Goal: Information Seeking & Learning: Learn about a topic

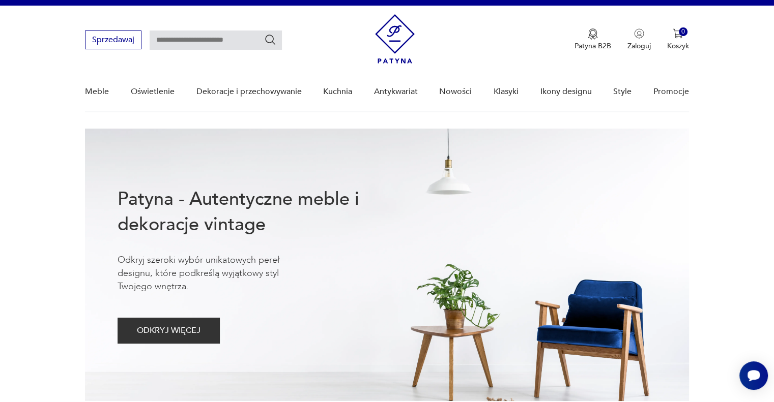
click at [164, 38] on input "text" at bounding box center [216, 40] width 132 height 19
type input "*******"
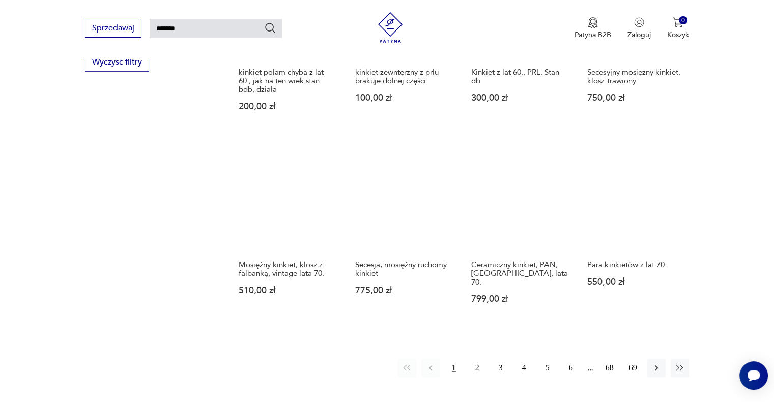
scroll to position [673, 0]
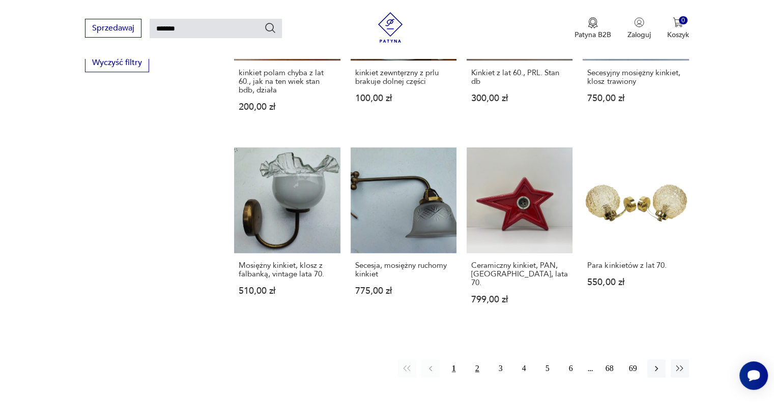
click at [477, 360] on button "2" at bounding box center [477, 369] width 18 height 18
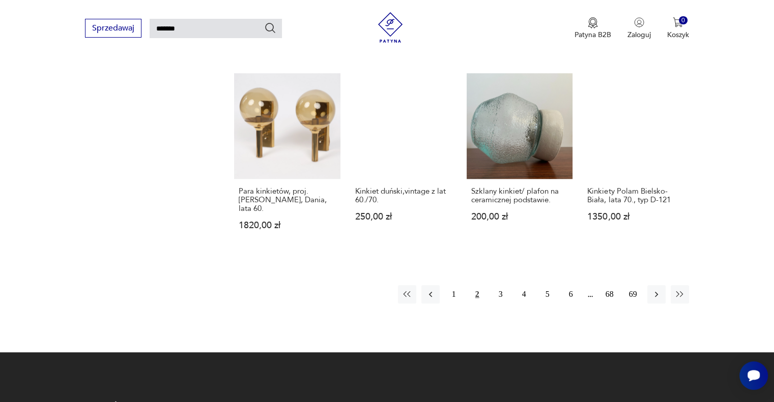
scroll to position [747, 0]
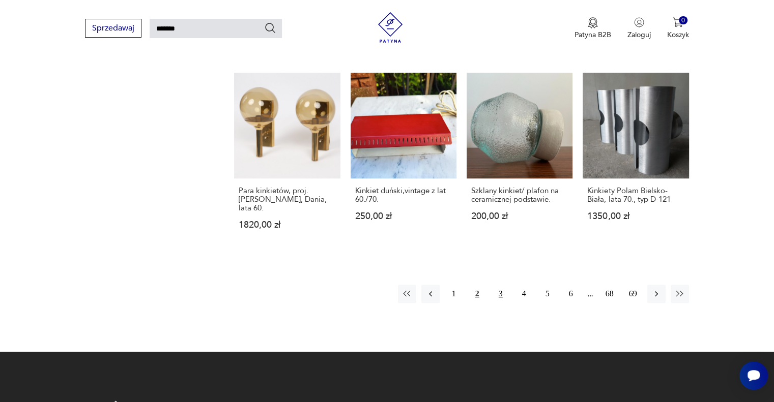
click at [499, 285] on button "3" at bounding box center [500, 294] width 18 height 18
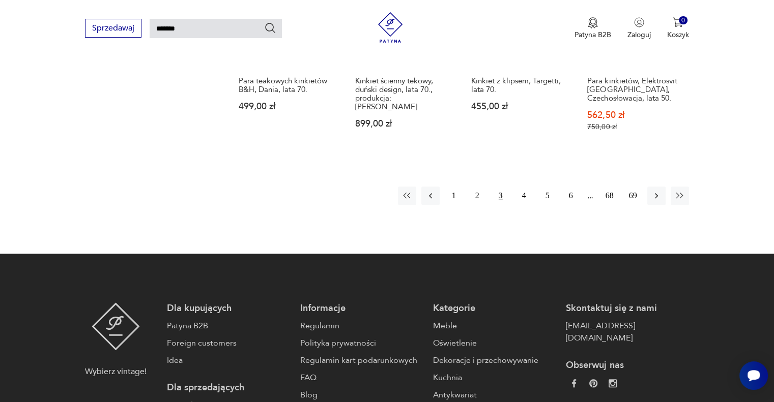
scroll to position [874, 0]
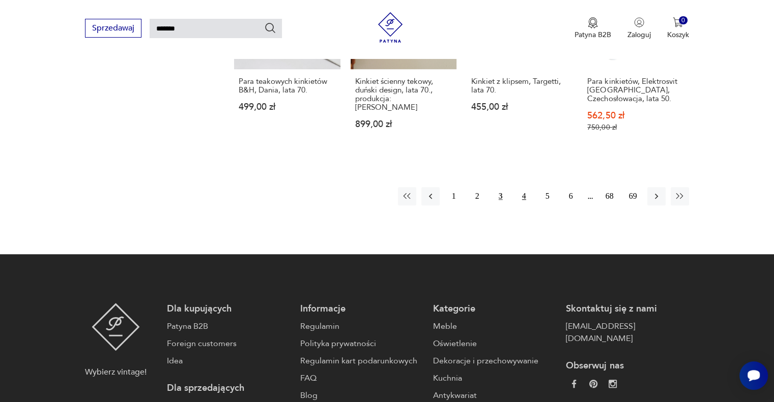
click at [525, 187] on button "4" at bounding box center [524, 196] width 18 height 18
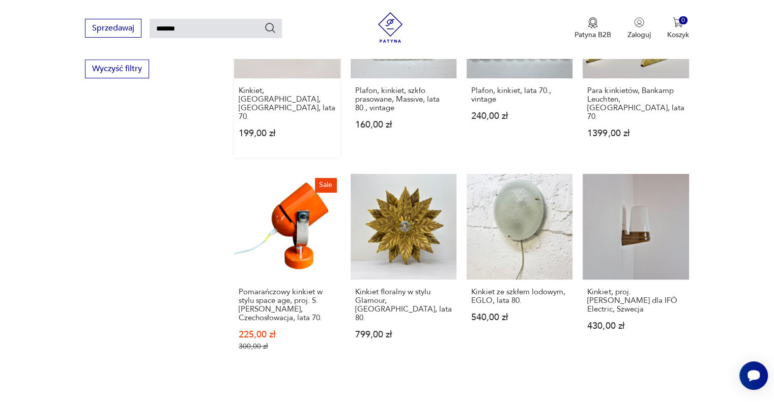
scroll to position [729, 0]
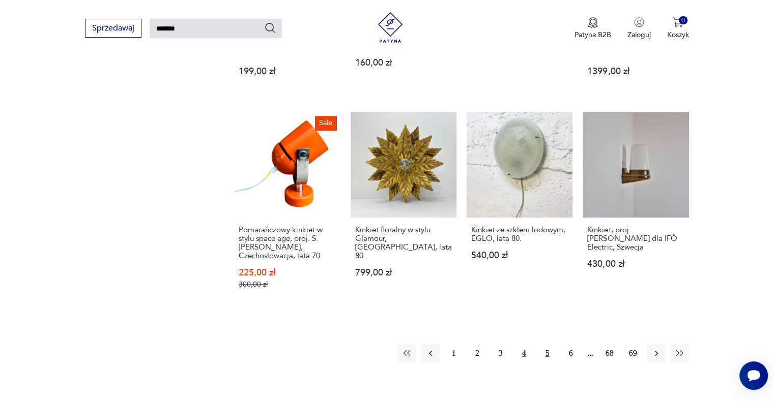
click at [551, 344] on button "5" at bounding box center [547, 353] width 18 height 18
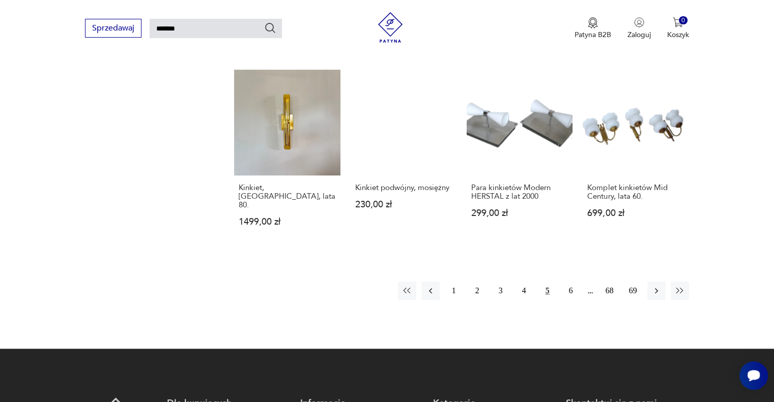
scroll to position [770, 0]
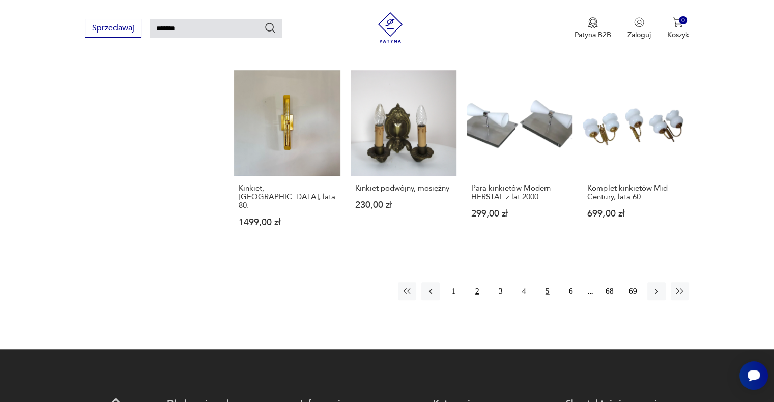
click at [477, 282] on button "2" at bounding box center [477, 291] width 18 height 18
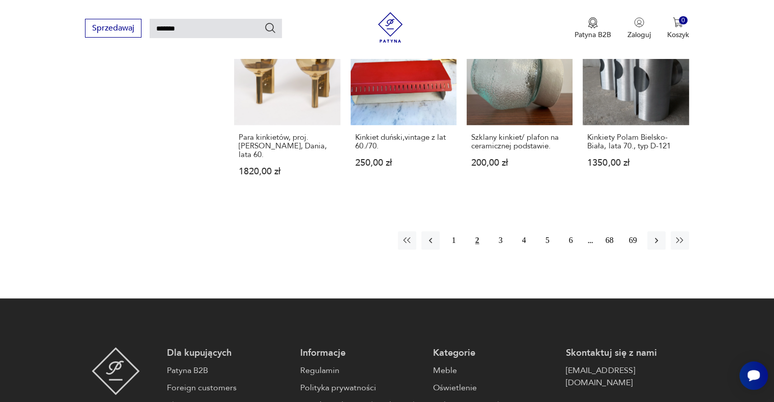
scroll to position [801, 0]
click at [500, 231] on button "3" at bounding box center [500, 240] width 18 height 18
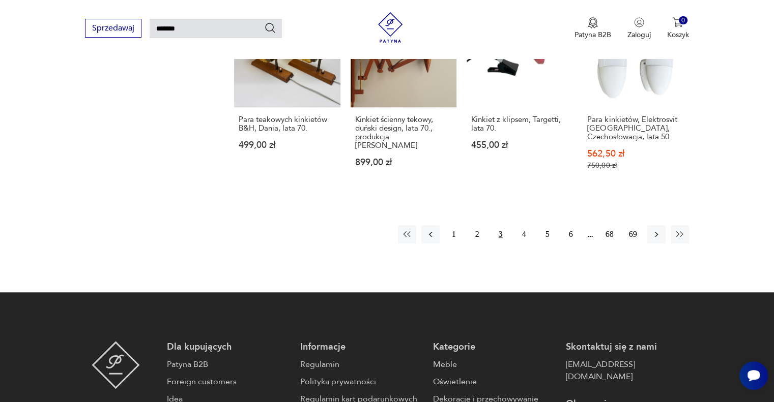
scroll to position [837, 0]
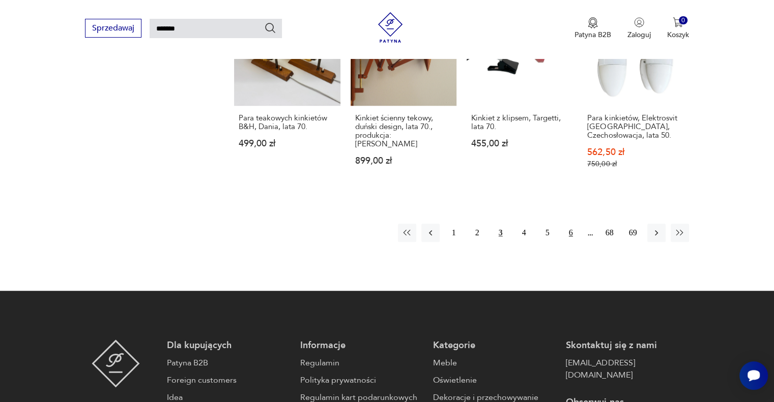
click at [570, 224] on button "6" at bounding box center [571, 233] width 18 height 18
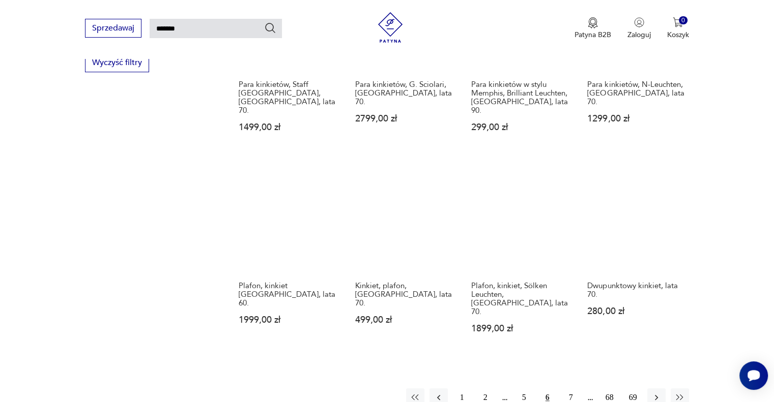
scroll to position [672, 0]
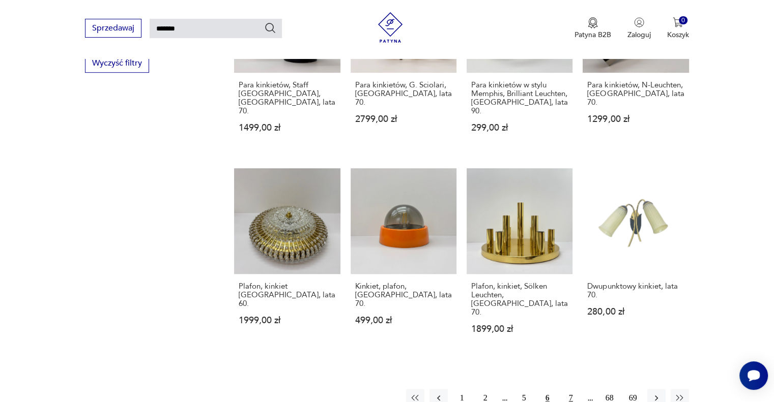
click at [571, 389] on button "7" at bounding box center [571, 398] width 18 height 18
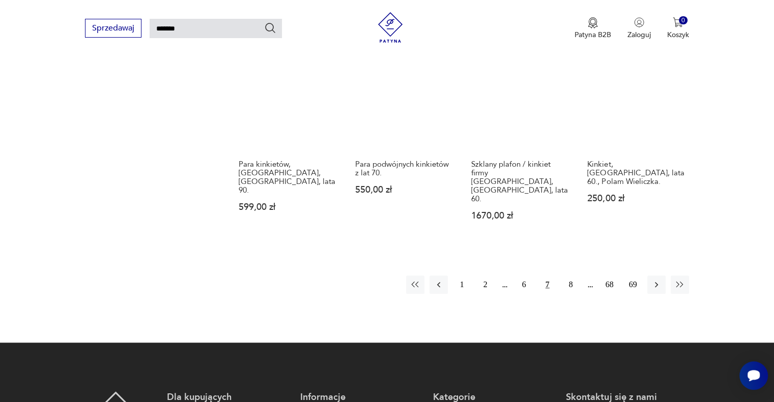
scroll to position [868, 0]
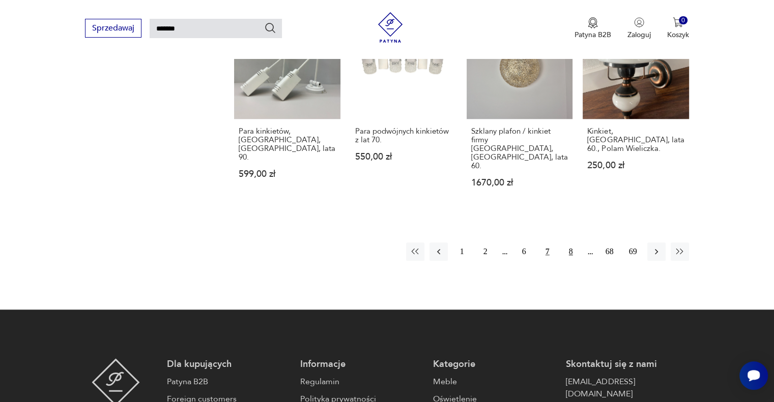
click at [572, 243] on button "8" at bounding box center [571, 252] width 18 height 18
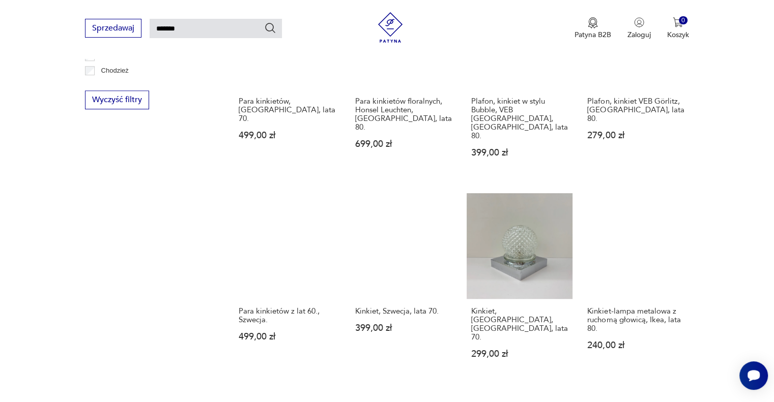
scroll to position [685, 0]
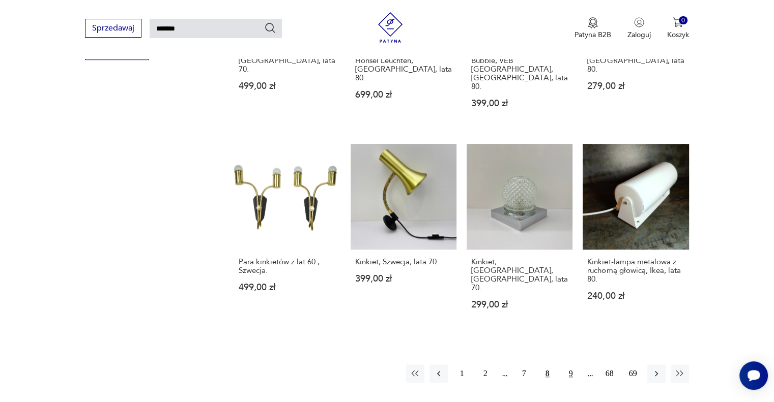
click at [568, 365] on button "9" at bounding box center [571, 374] width 18 height 18
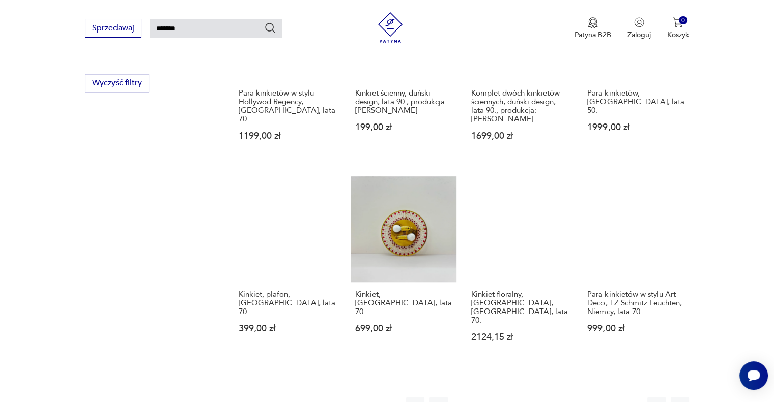
scroll to position [701, 0]
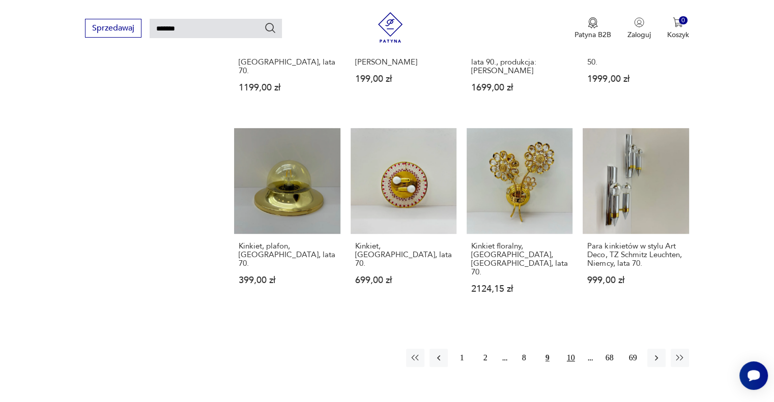
click at [571, 349] on button "10" at bounding box center [571, 358] width 18 height 18
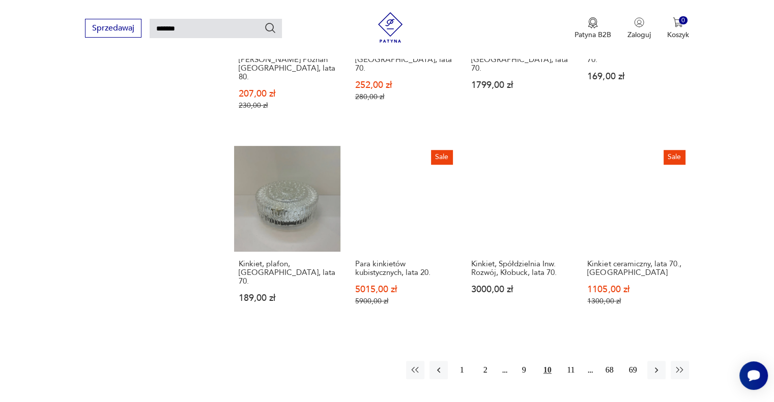
scroll to position [744, 0]
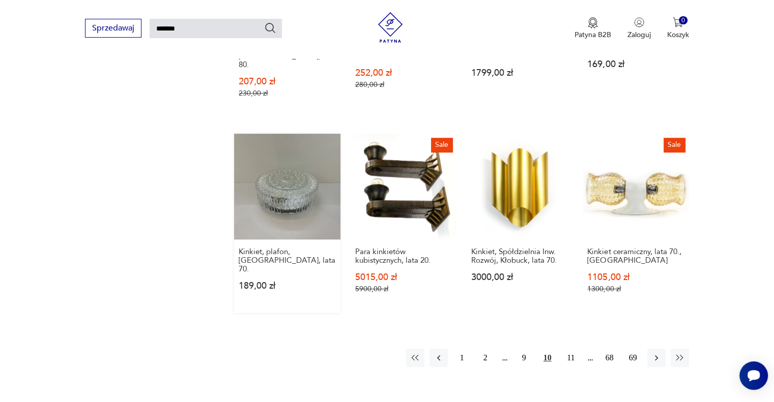
click at [287, 136] on link "Kinkiet, plafon, Niemcy, lata 70. 189,00 zł" at bounding box center [287, 224] width 106 height 180
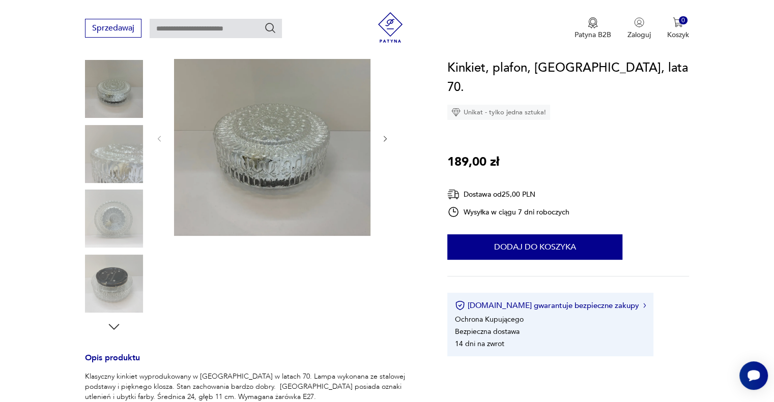
scroll to position [128, 0]
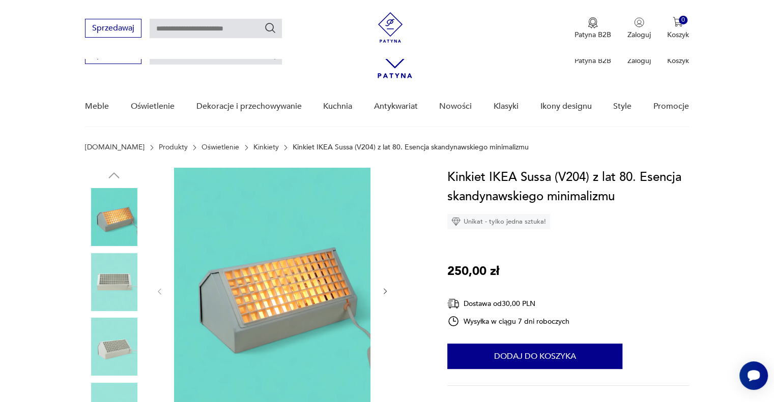
scroll to position [118, 0]
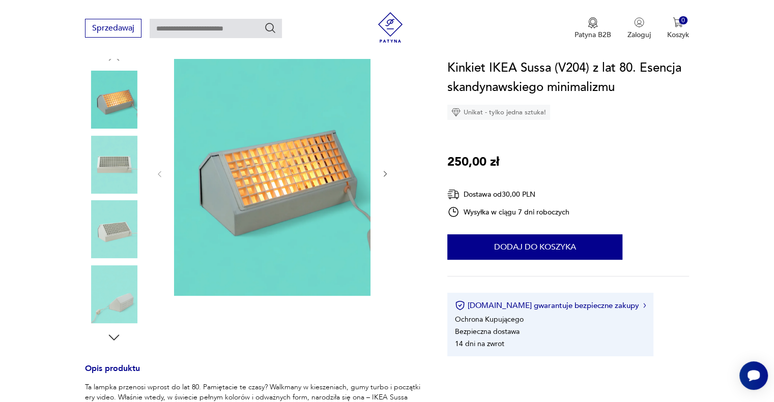
click at [120, 169] on img at bounding box center [114, 165] width 58 height 58
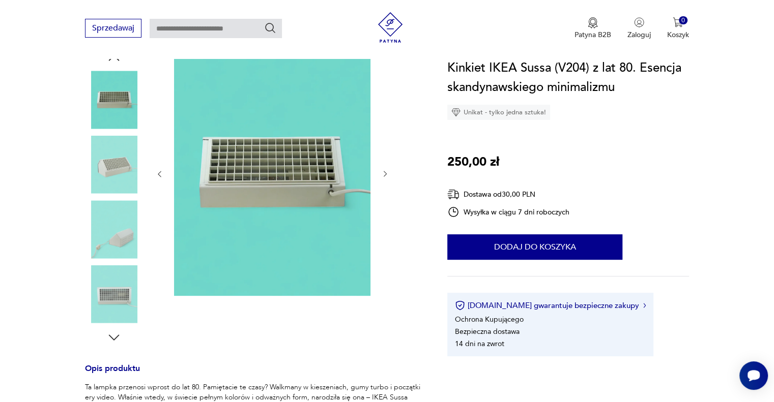
click at [114, 210] on img at bounding box center [114, 229] width 58 height 58
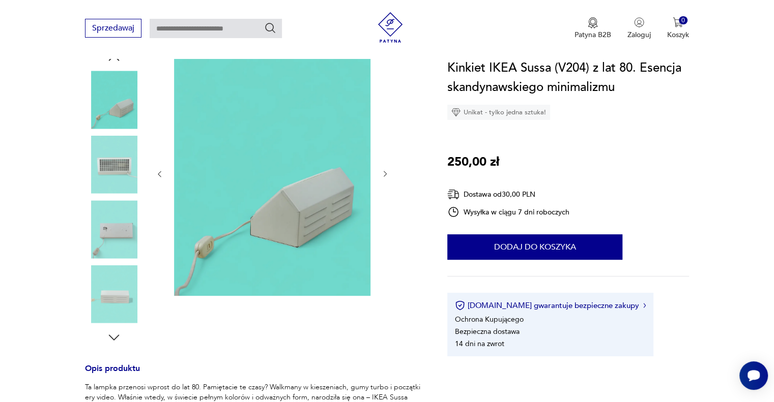
click at [109, 242] on img at bounding box center [114, 229] width 58 height 58
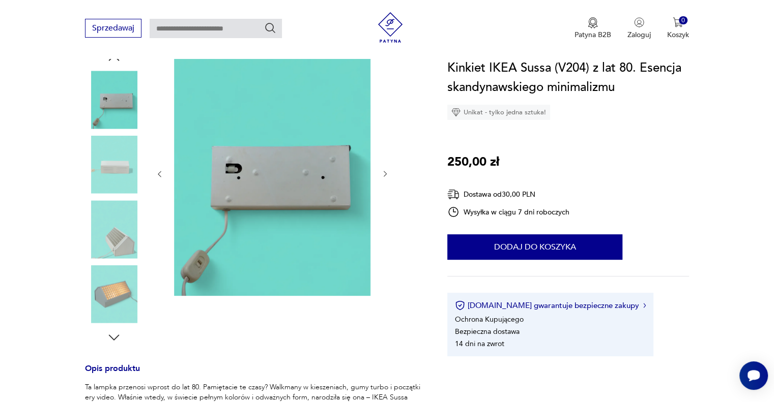
click at [107, 257] on img at bounding box center [114, 229] width 58 height 58
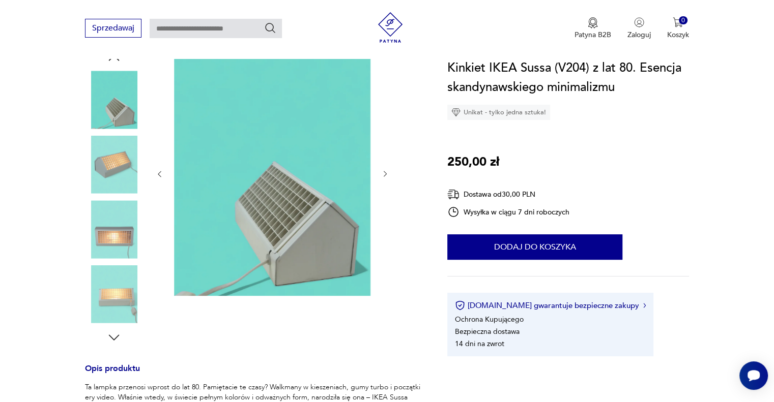
click at [108, 276] on img at bounding box center [114, 295] width 58 height 58
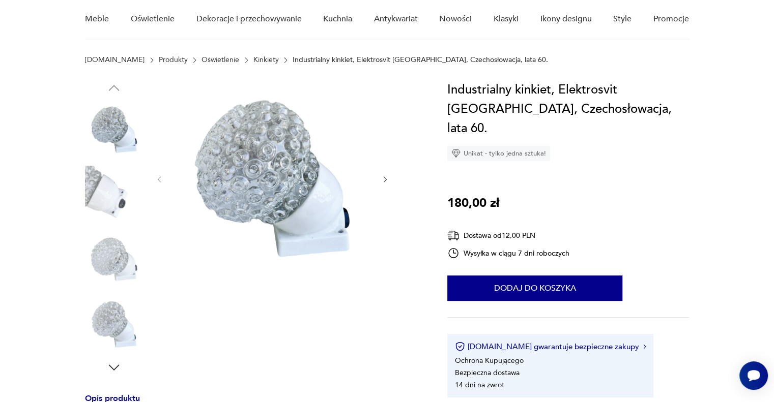
scroll to position [89, 0]
click at [385, 179] on icon "button" at bounding box center [385, 179] width 9 height 9
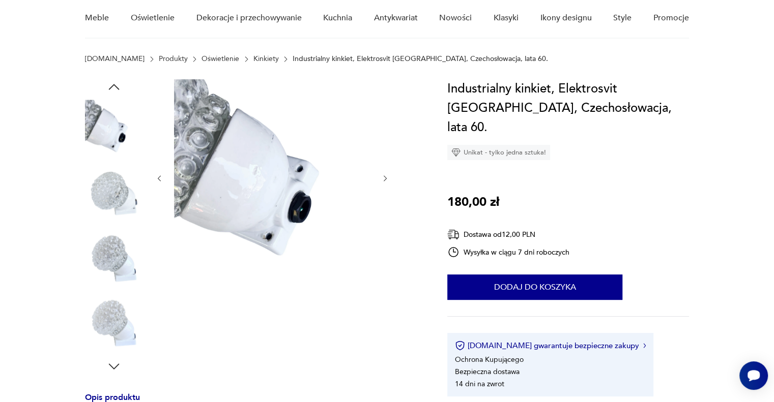
click at [385, 179] on icon "button" at bounding box center [385, 179] width 9 height 9
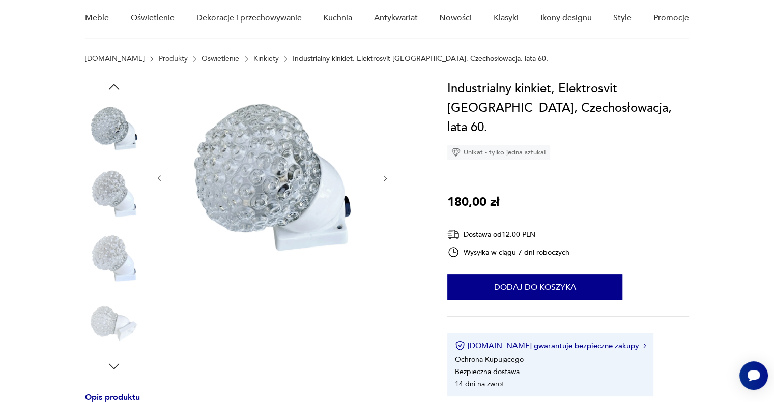
click at [385, 179] on icon "button" at bounding box center [385, 179] width 9 height 9
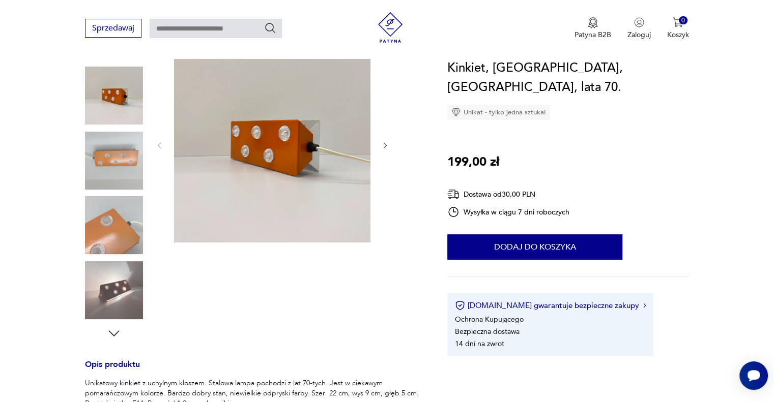
click at [386, 146] on icon "button" at bounding box center [385, 145] width 3 height 6
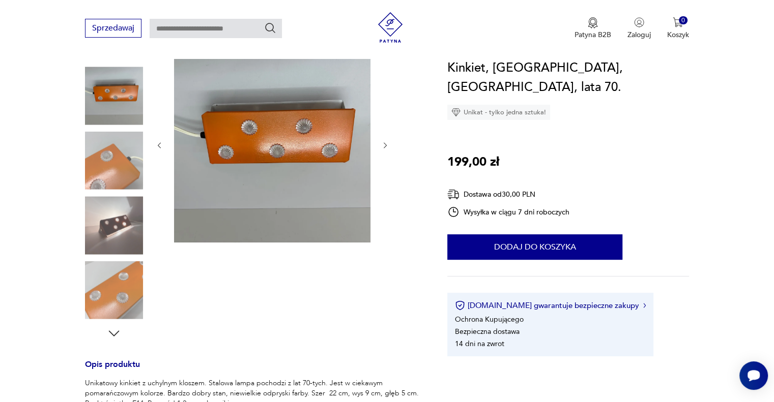
click at [386, 146] on icon "button" at bounding box center [385, 145] width 3 height 6
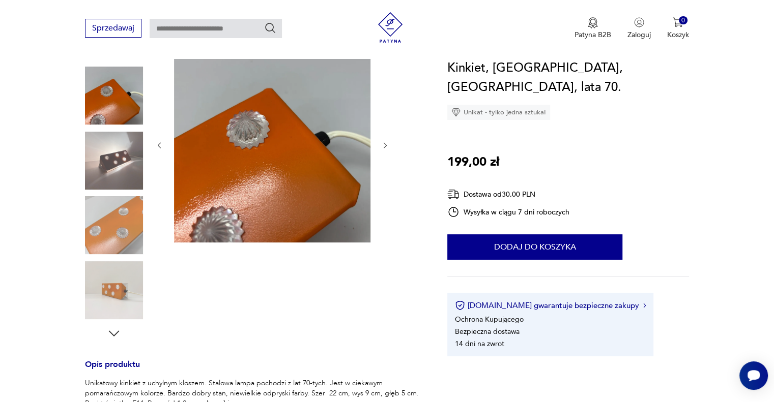
click at [386, 146] on icon "button" at bounding box center [385, 145] width 3 height 6
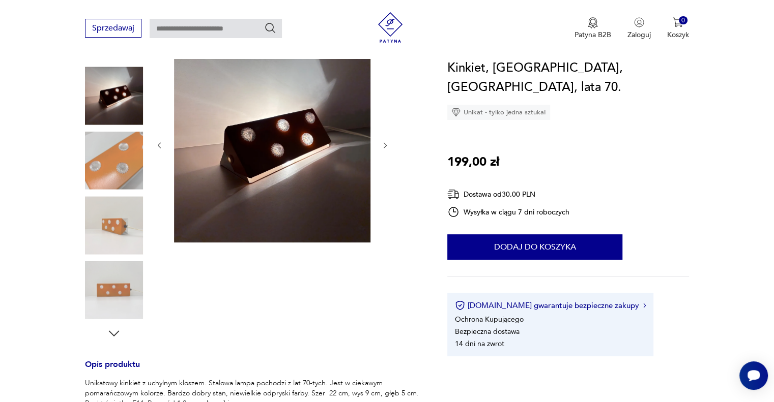
click at [386, 146] on icon "button" at bounding box center [385, 145] width 3 height 6
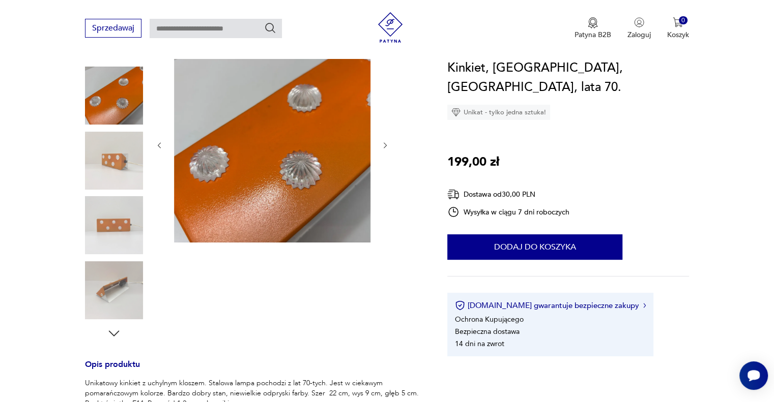
click at [386, 146] on icon "button" at bounding box center [385, 145] width 3 height 6
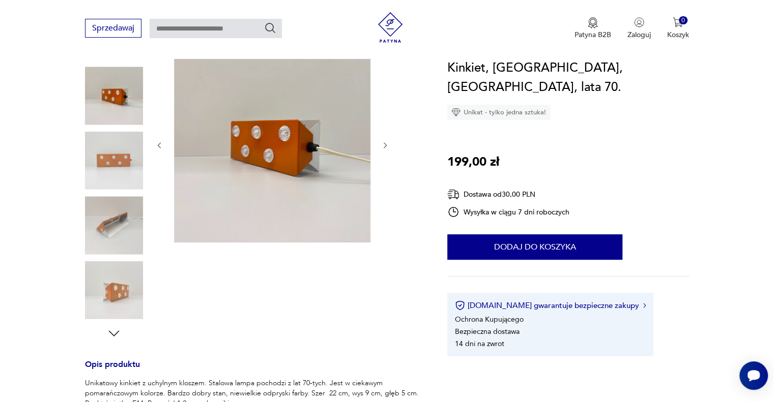
click at [386, 146] on icon "button" at bounding box center [385, 145] width 3 height 6
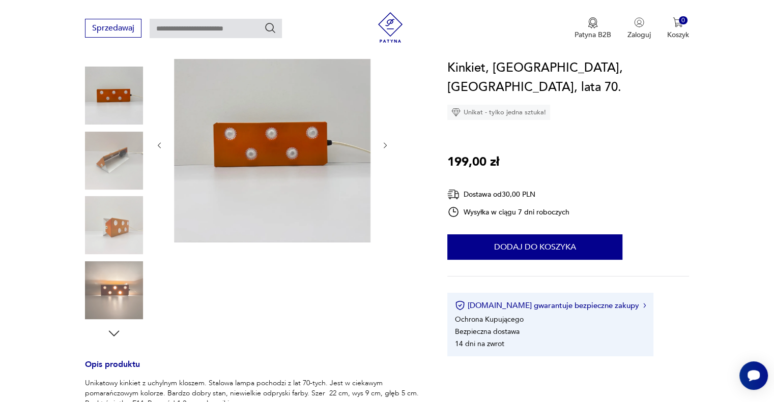
click at [386, 146] on icon "button" at bounding box center [385, 145] width 3 height 6
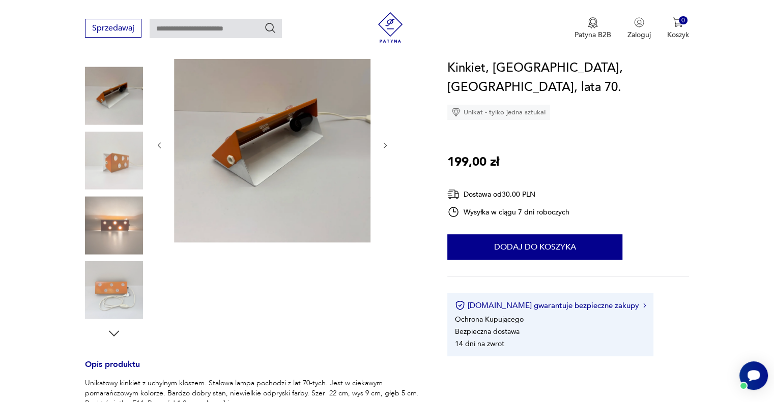
click at [385, 144] on icon "button" at bounding box center [385, 145] width 9 height 9
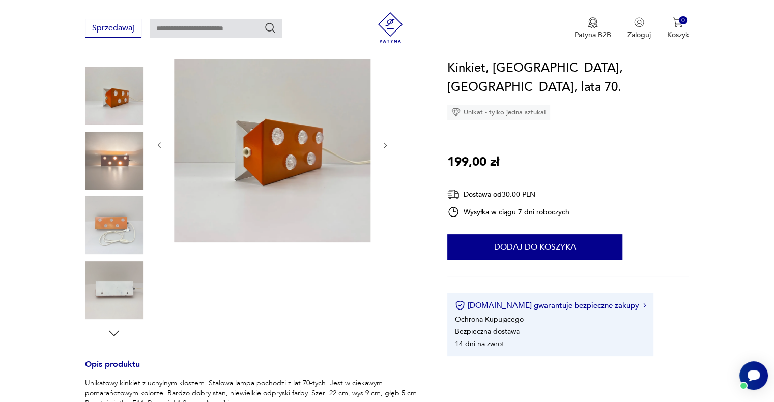
click at [385, 144] on icon "button" at bounding box center [385, 145] width 9 height 9
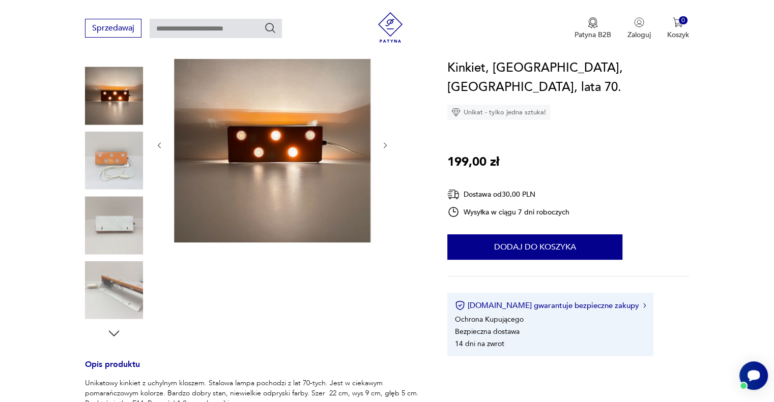
click at [385, 144] on icon "button" at bounding box center [385, 145] width 9 height 9
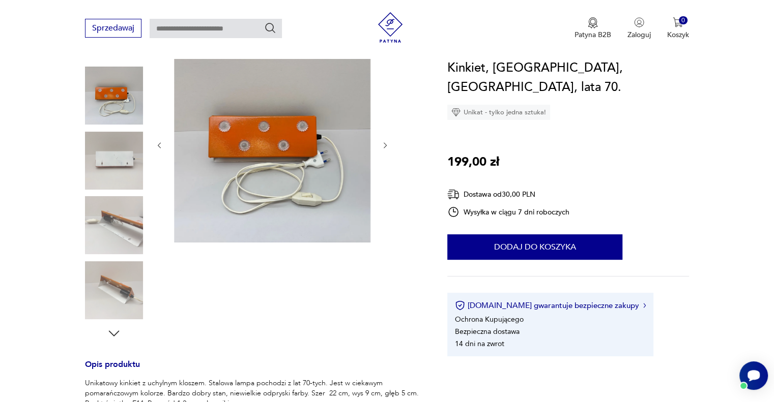
click at [385, 144] on icon "button" at bounding box center [385, 145] width 9 height 9
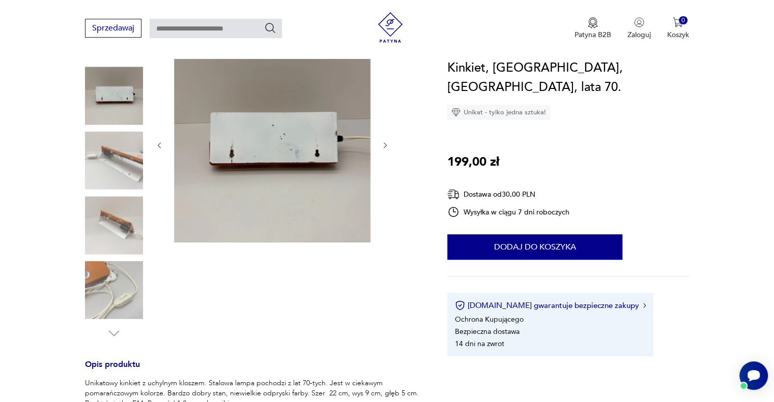
click at [385, 144] on icon "button" at bounding box center [385, 145] width 9 height 9
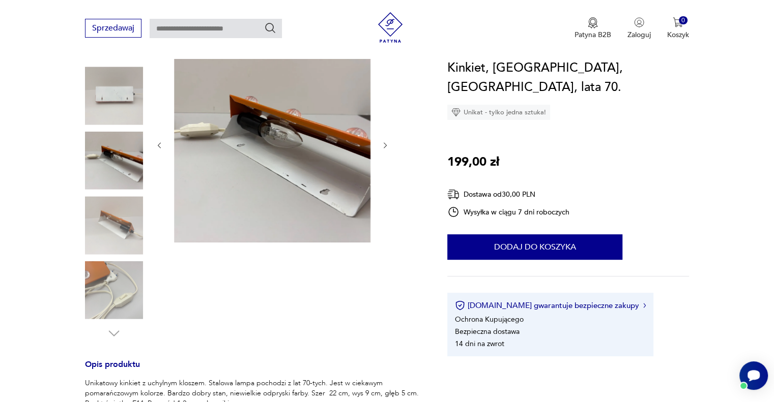
click at [385, 144] on icon "button" at bounding box center [385, 145] width 9 height 9
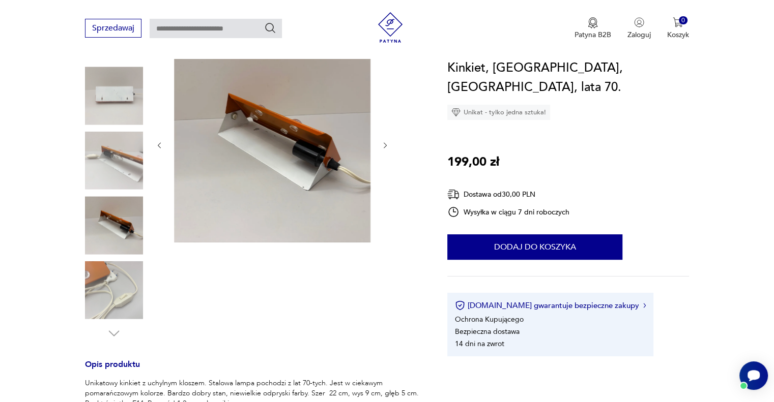
click at [385, 144] on icon "button" at bounding box center [385, 145] width 9 height 9
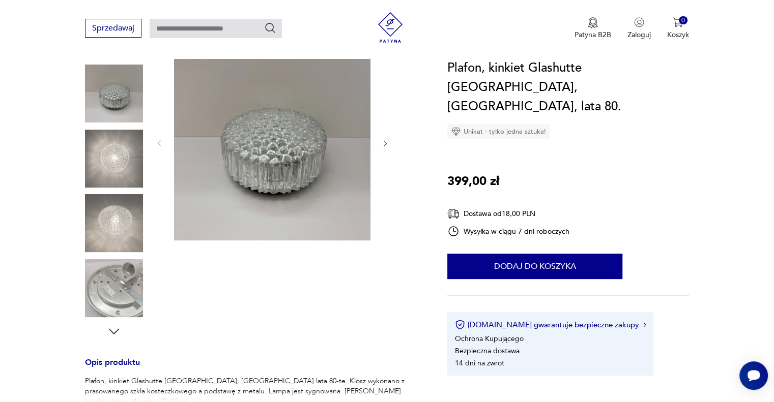
scroll to position [123, 0]
click at [122, 229] on img at bounding box center [114, 224] width 58 height 58
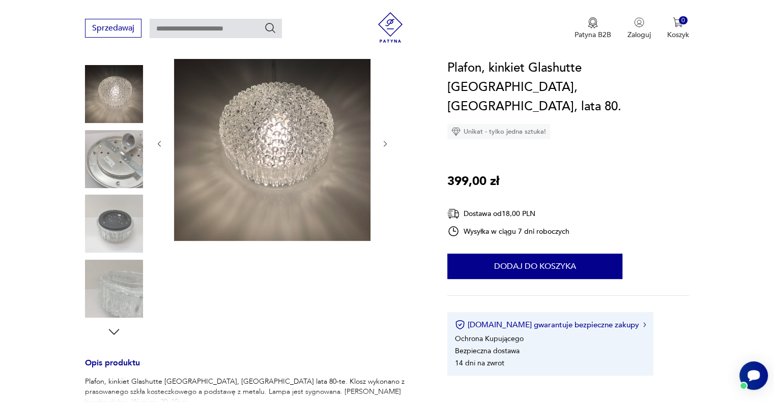
click at [122, 229] on img at bounding box center [114, 224] width 58 height 58
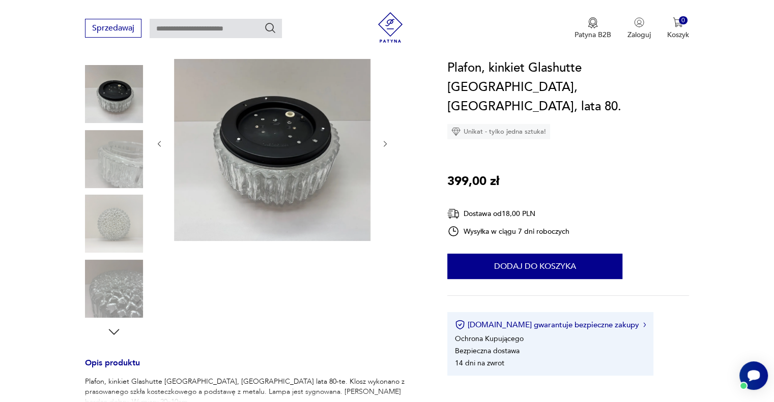
click at [122, 229] on img at bounding box center [114, 224] width 58 height 58
